Goal: Transaction & Acquisition: Purchase product/service

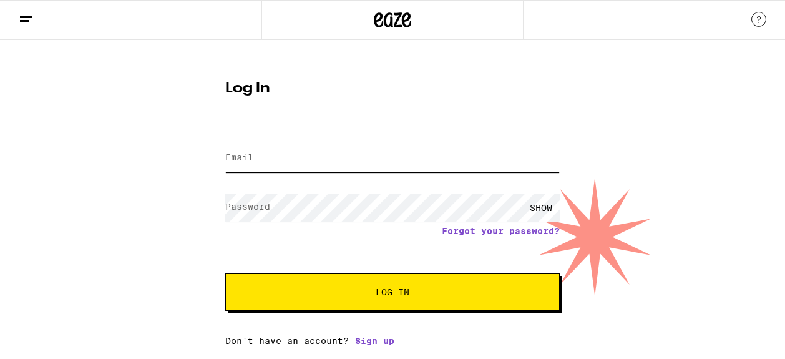
type input "[EMAIL_ADDRESS][DOMAIN_NAME]"
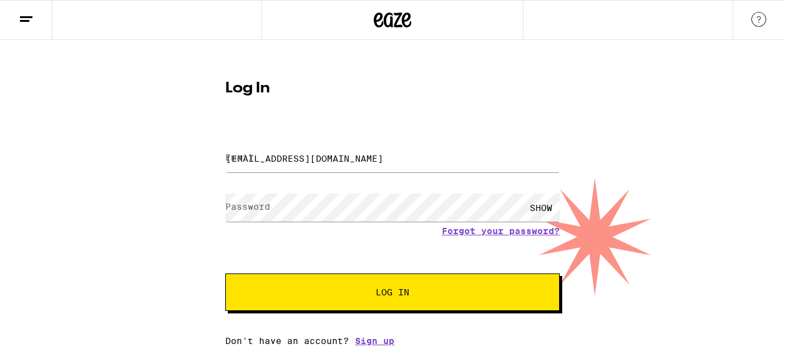
click at [356, 285] on button "Log In" at bounding box center [392, 291] width 334 height 37
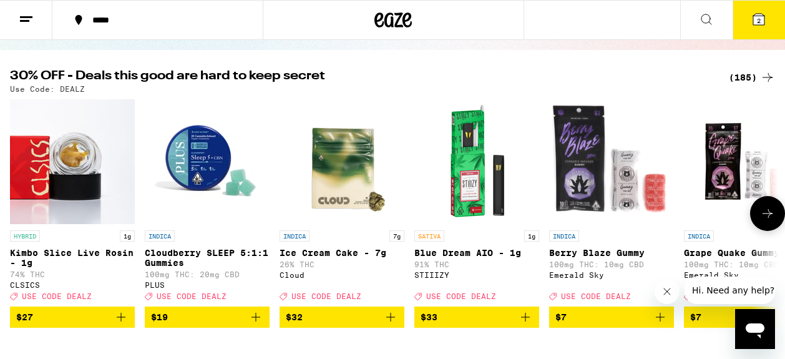
scroll to position [122, 0]
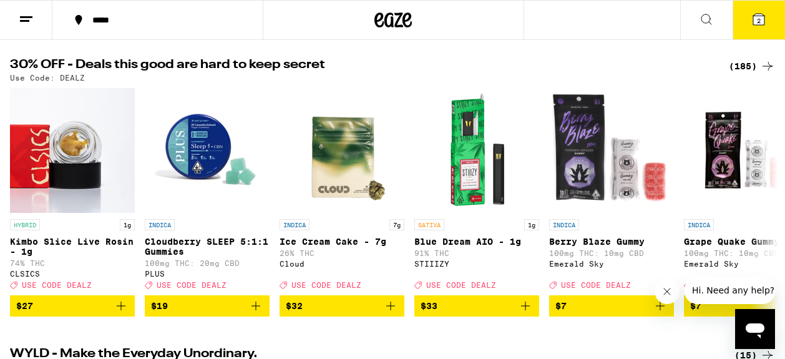
click at [750, 27] on button "2" at bounding box center [758, 20] width 52 height 39
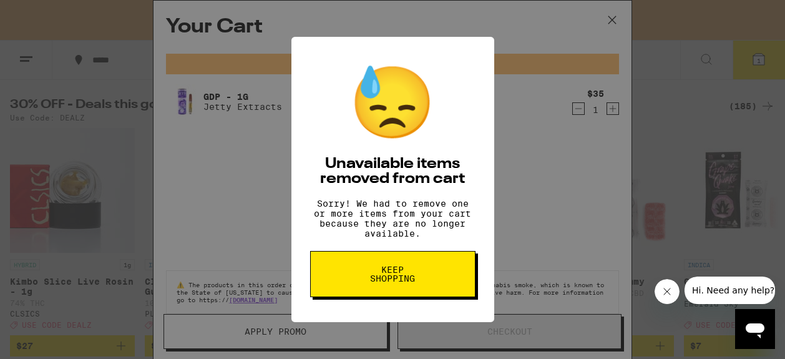
scroll to position [162, 0]
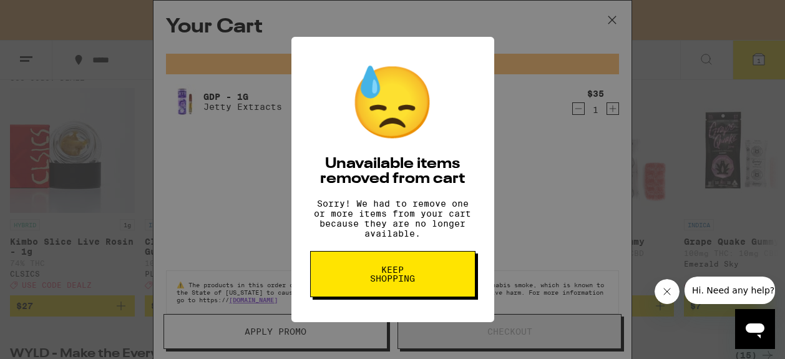
click at [418, 283] on span "Keep Shopping" at bounding box center [393, 273] width 64 height 17
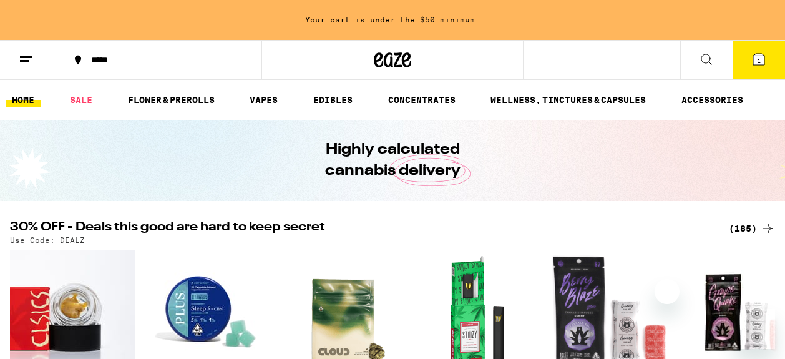
click at [68, 168] on div "Your Cart Your cart is under the $50 minimum. GDP - 1g Jetty Extracts $35 1 You…" at bounding box center [392, 179] width 785 height 359
